Goal: Information Seeking & Learning: Learn about a topic

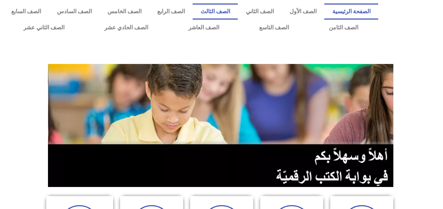
click at [224, 9] on link "الصف الثالث" at bounding box center [215, 12] width 45 height 16
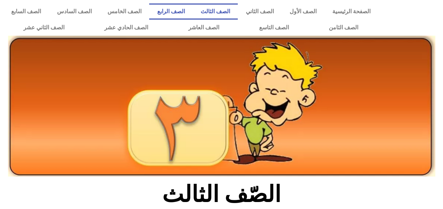
click at [186, 12] on link "الصف الرابع" at bounding box center [170, 12] width 43 height 16
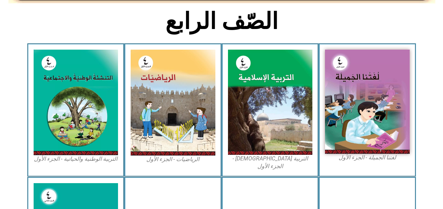
scroll to position [175, 0]
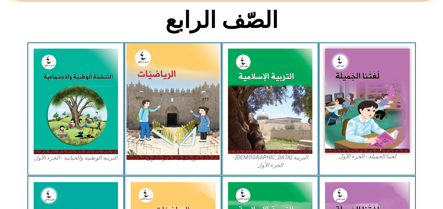
click at [164, 82] on img at bounding box center [172, 101] width 93 height 117
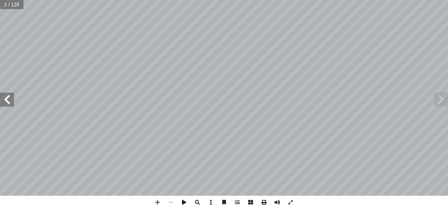
click at [4, 100] on span at bounding box center [7, 100] width 14 height 14
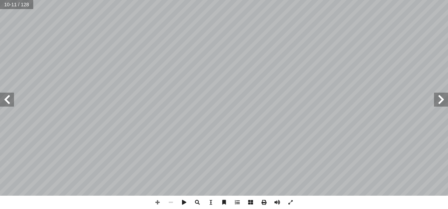
click at [4, 100] on span at bounding box center [7, 100] width 14 height 14
click at [156, 203] on span at bounding box center [157, 202] width 13 height 13
click at [11, 104] on span at bounding box center [7, 100] width 14 height 14
